Goal: Navigation & Orientation: Understand site structure

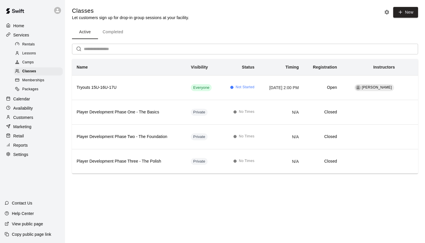
click at [22, 27] on p "Home" at bounding box center [18, 26] width 11 height 6
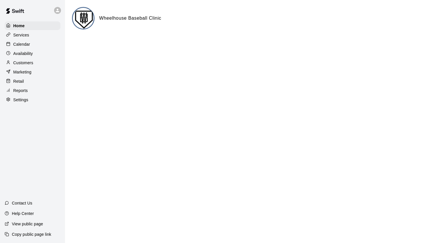
click at [21, 89] on p "Reports" at bounding box center [20, 91] width 14 height 6
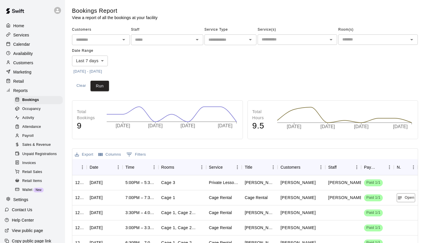
click at [41, 144] on span "Sales & Revenue" at bounding box center [36, 145] width 29 height 6
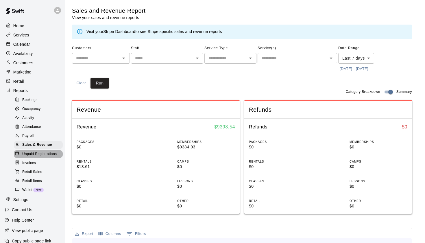
click at [41, 150] on div "Unpaid Registrations" at bounding box center [38, 154] width 49 height 8
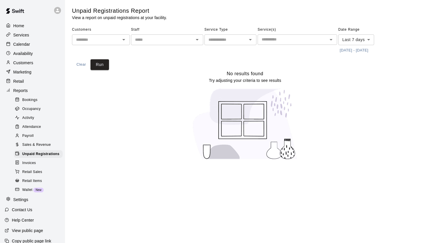
click at [37, 134] on div "Payroll" at bounding box center [38, 136] width 49 height 8
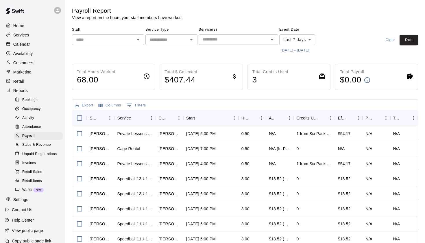
click at [33, 123] on div "Attendance" at bounding box center [38, 127] width 49 height 8
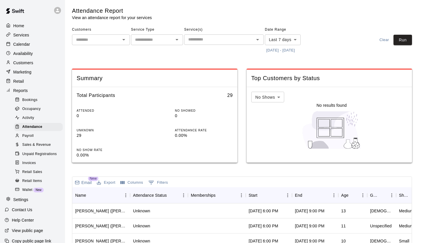
click at [418, 175] on div "Attendance Report View an attendance report for your services Customers ​ Servi…" at bounding box center [245, 193] width 356 height 372
click at [21, 36] on p "Services" at bounding box center [21, 35] width 16 height 6
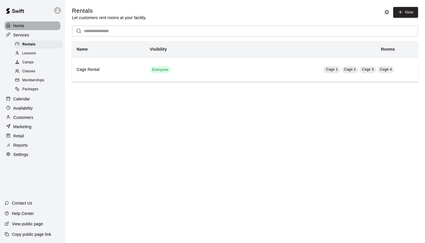
click at [16, 24] on p "Home" at bounding box center [18, 26] width 11 height 6
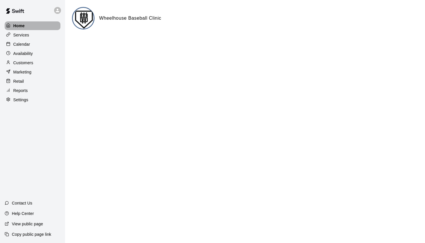
click at [16, 24] on p "Home" at bounding box center [19, 26] width 12 height 6
